Goal: Information Seeking & Learning: Find specific fact

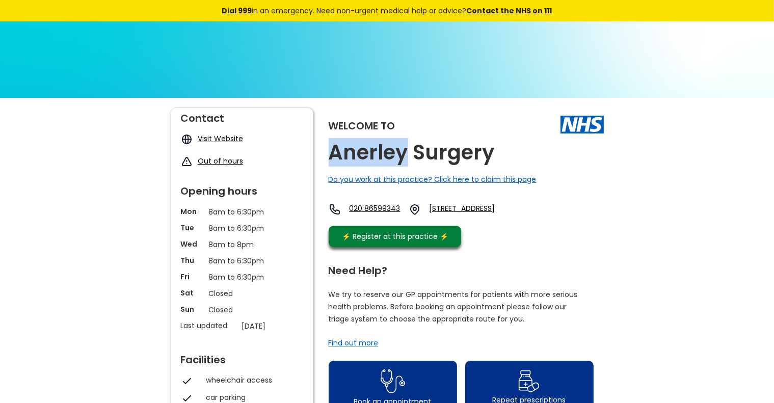
drag, startPoint x: 405, startPoint y: 156, endPoint x: 324, endPoint y: 154, distance: 81.5
drag, startPoint x: 512, startPoint y: 152, endPoint x: 501, endPoint y: 163, distance: 15.1
click at [501, 163] on div "Welcome to Anerley Surgery Do you work at this practice? Click here to claim th…" at bounding box center [466, 180] width 275 height 144
copy div "Anerley Surgery"
